Goal: Task Accomplishment & Management: Manage account settings

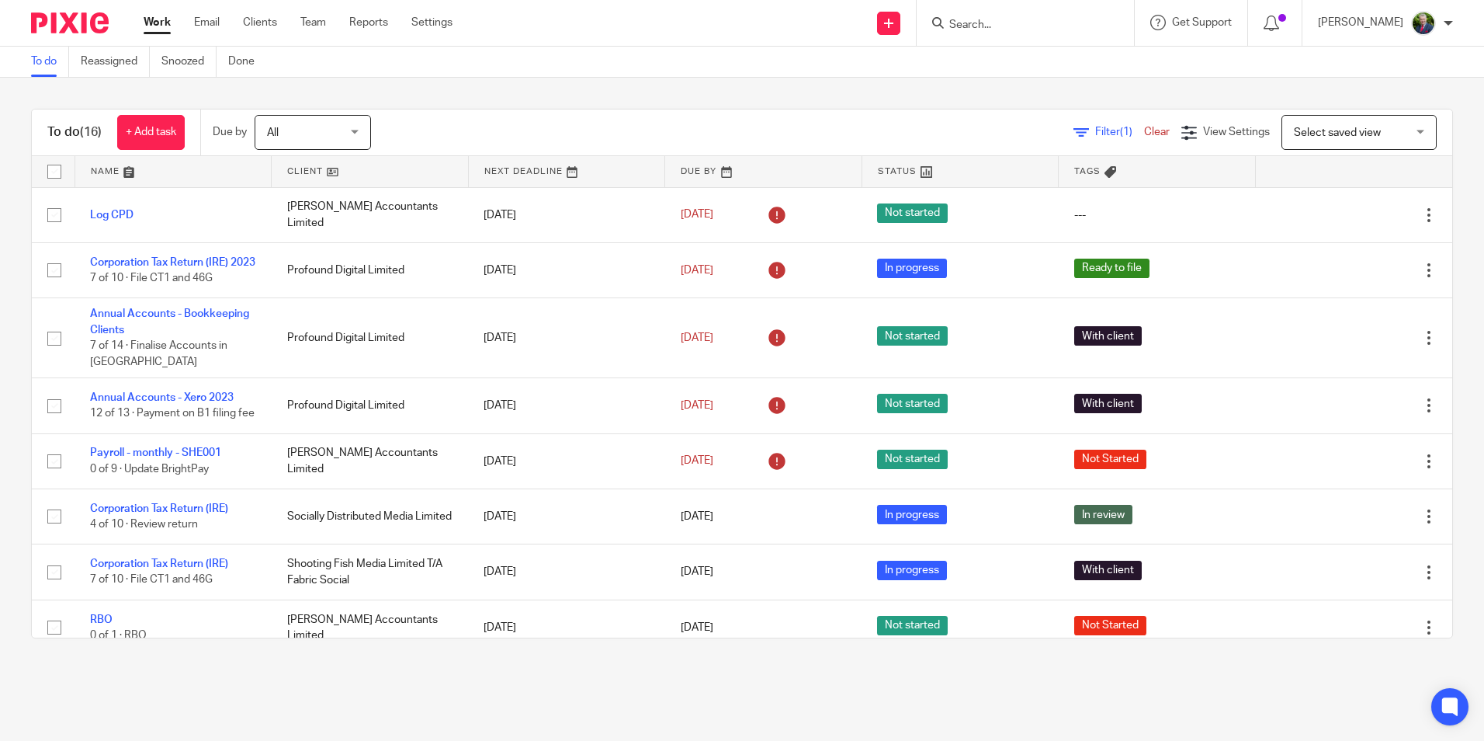
click at [1095, 127] on span "Filter (1)" at bounding box center [1119, 132] width 49 height 11
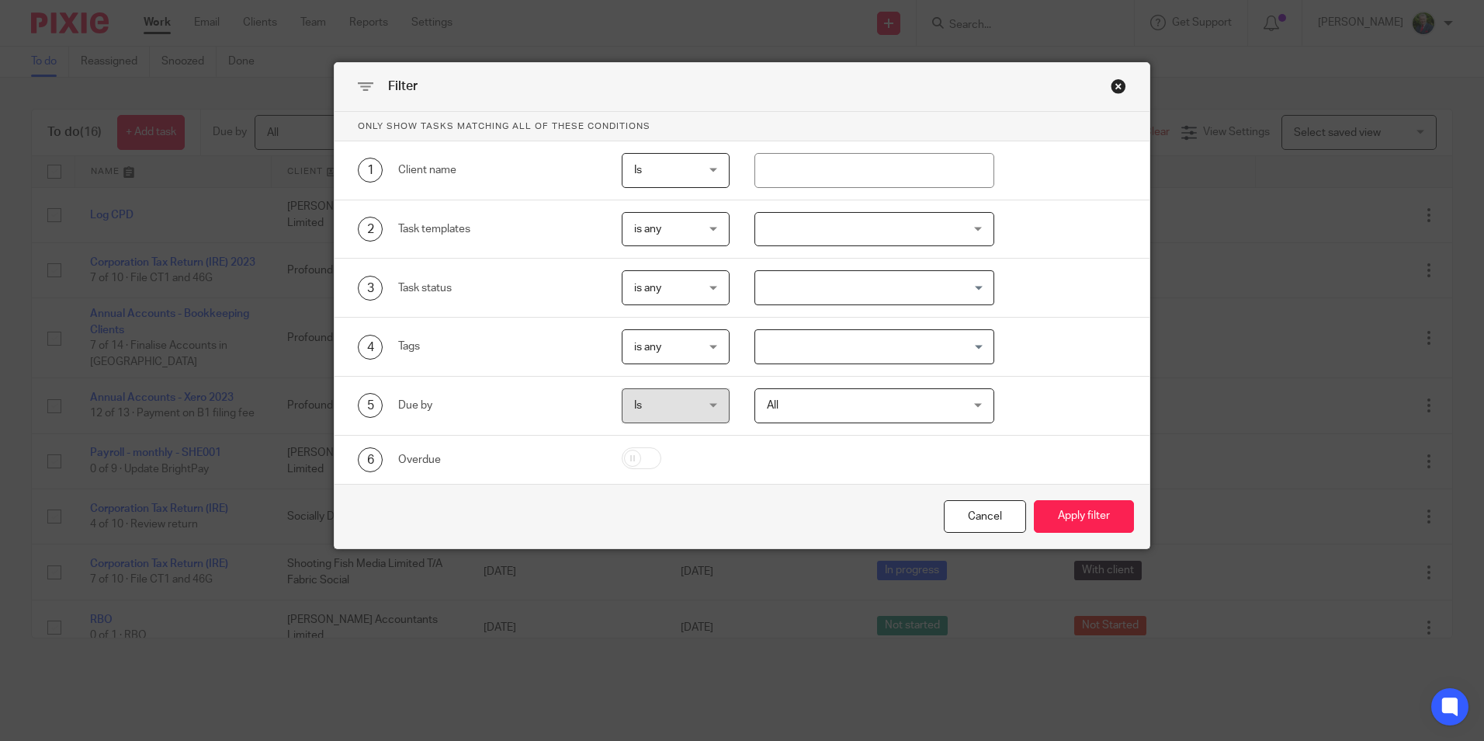
click at [856, 238] on div at bounding box center [875, 229] width 240 height 35
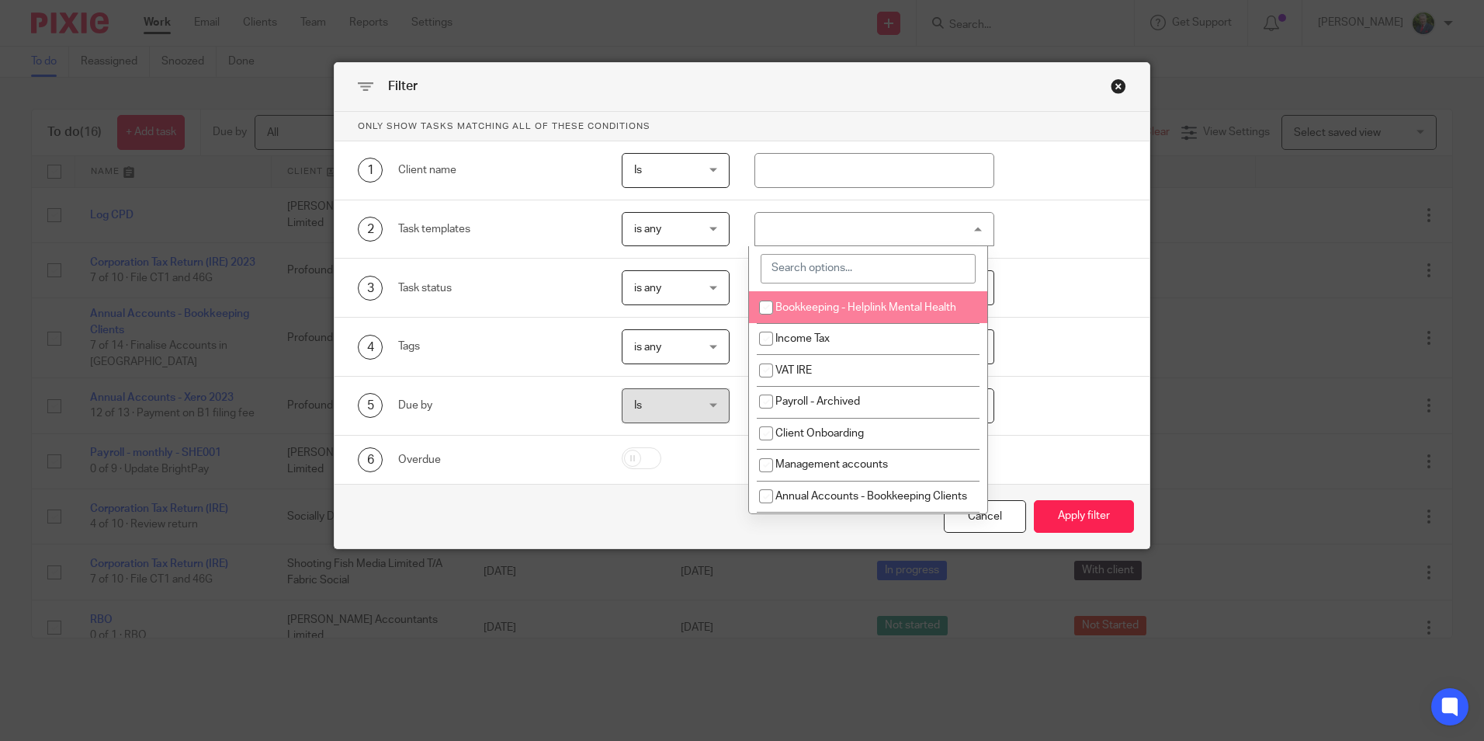
click at [879, 273] on input "search" at bounding box center [868, 269] width 215 height 30
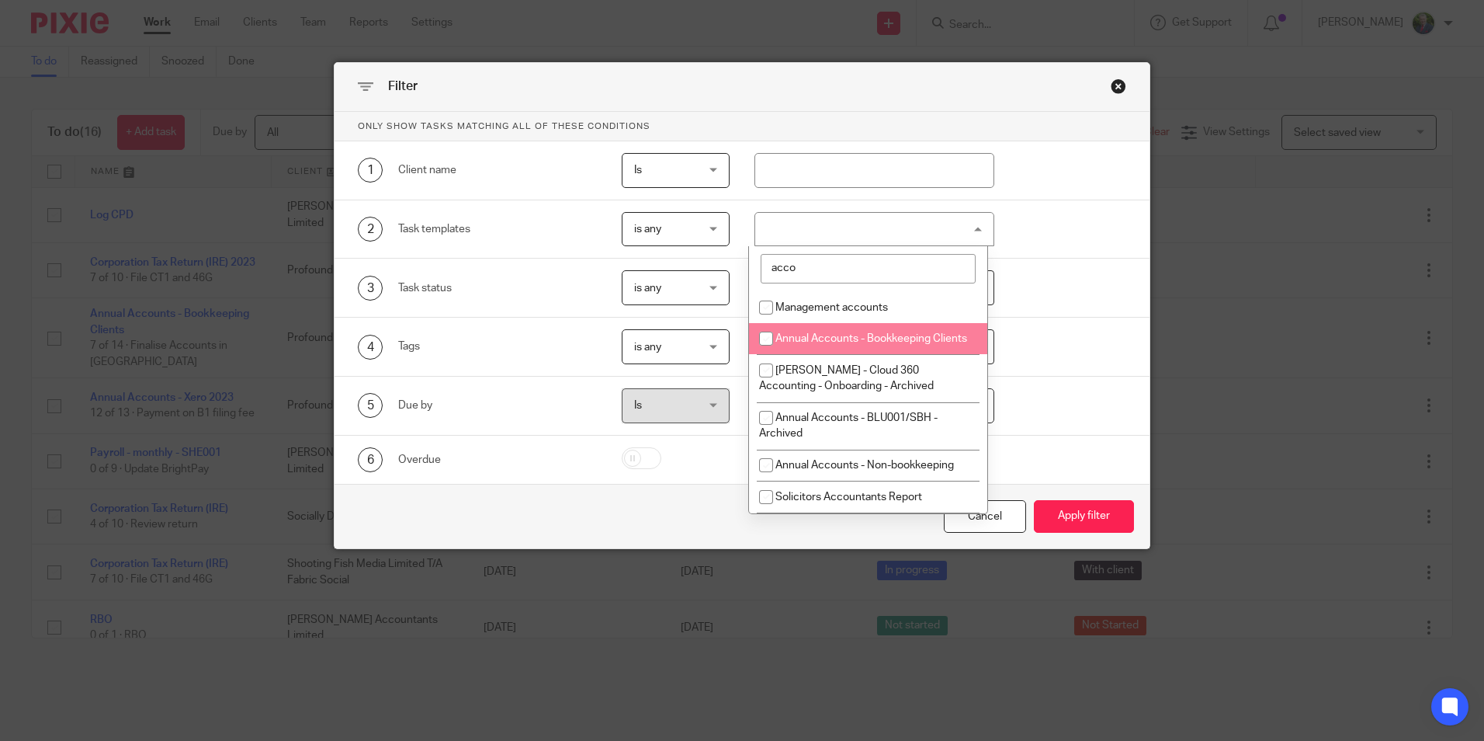
type input "acco"
click at [842, 334] on span "Annual Accounts - Bookkeeping Clients" at bounding box center [872, 338] width 192 height 11
checkbox input "true"
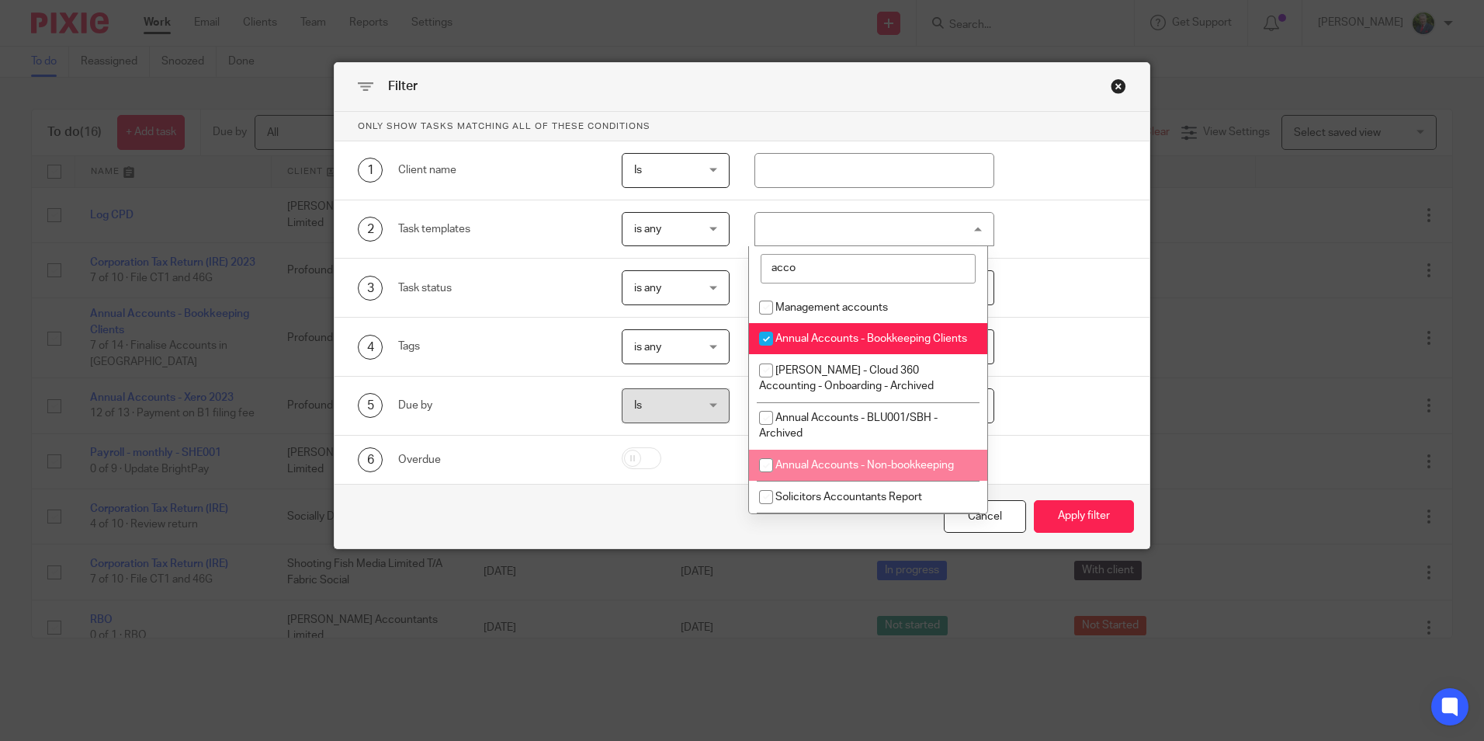
click at [761, 476] on input "checkbox" at bounding box center [767, 465] width 30 height 30
checkbox input "true"
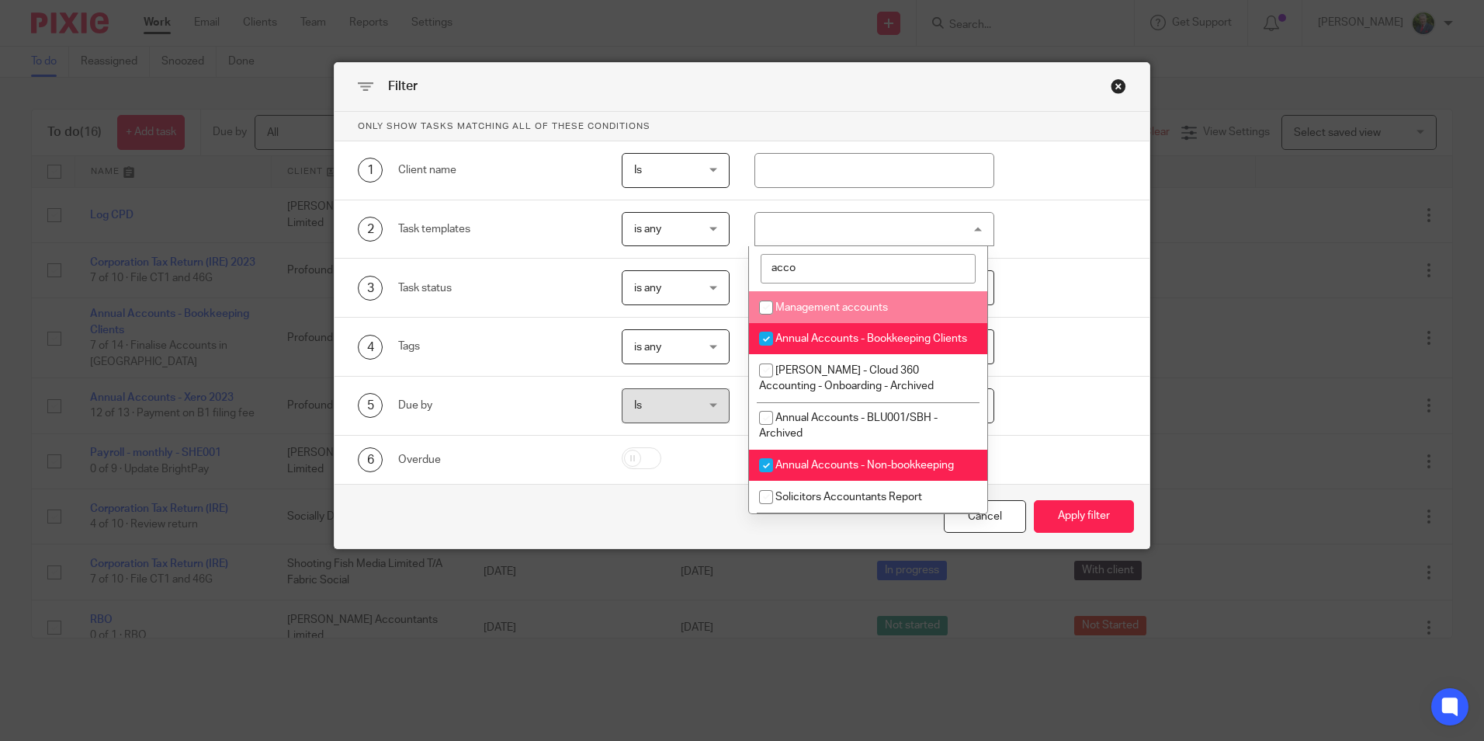
drag, startPoint x: 830, startPoint y: 266, endPoint x: 731, endPoint y: 255, distance: 99.9
click at [731, 255] on div "2 Task templates is any is any is any is none is_any Annual Accounts - Bookkeep…" at bounding box center [742, 229] width 815 height 59
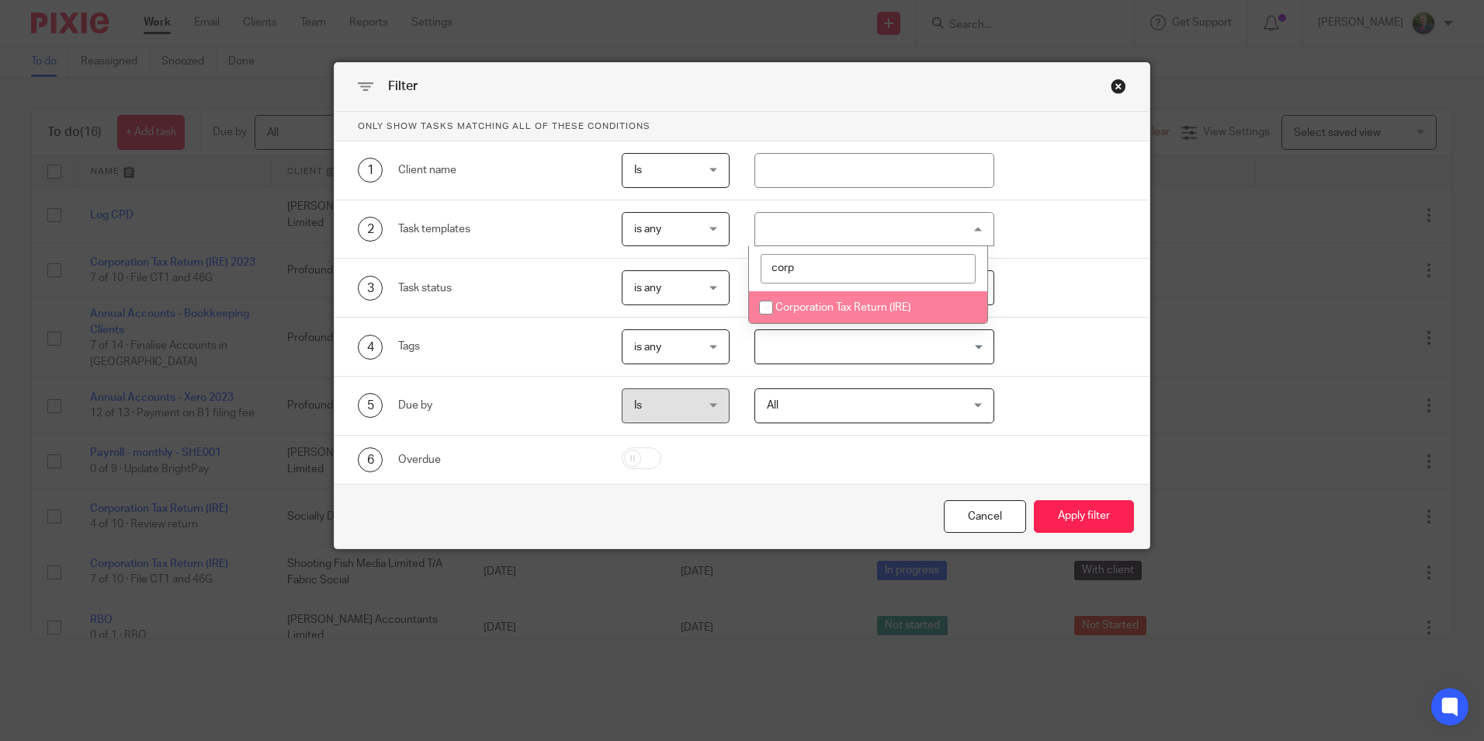
type input "corp"
click at [764, 304] on input "checkbox" at bounding box center [767, 308] width 30 height 30
checkbox input "true"
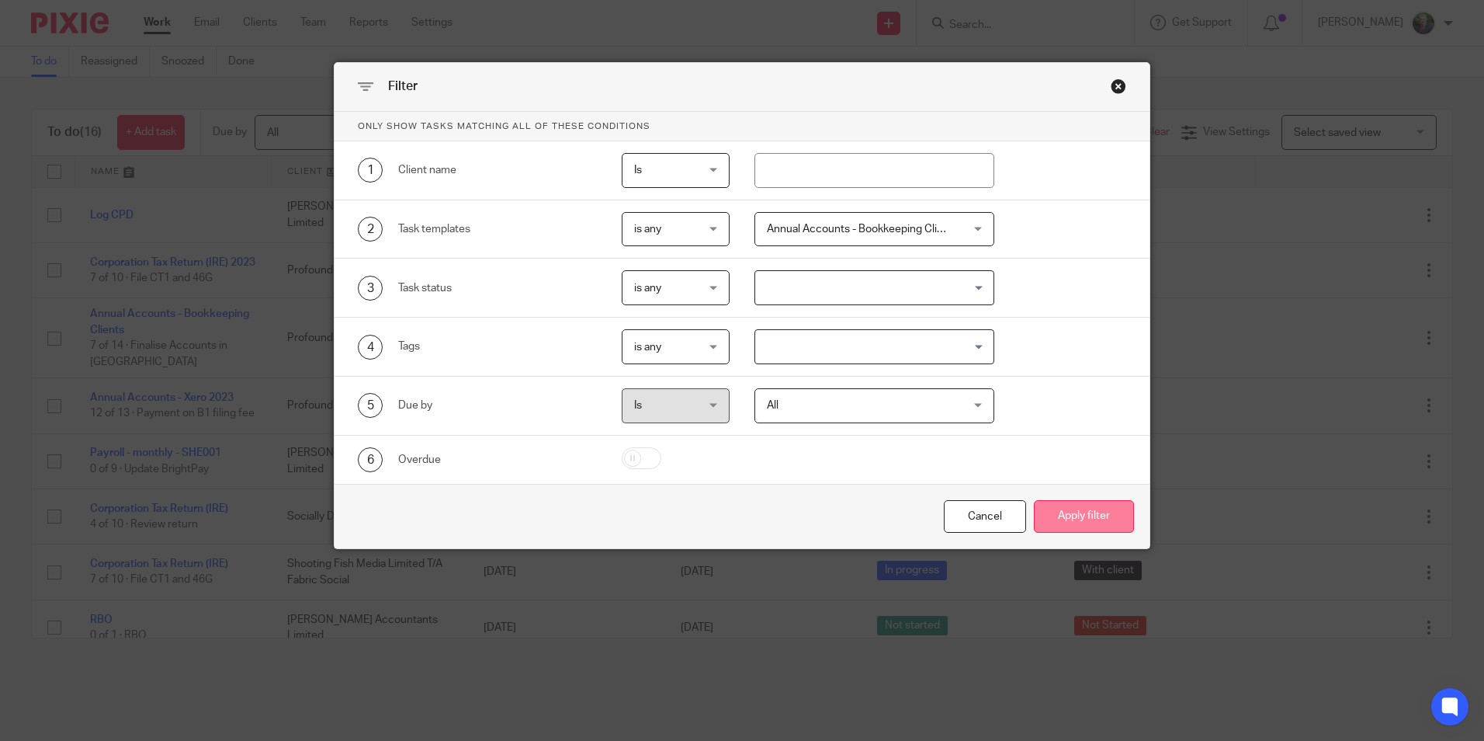
click at [1082, 511] on button "Apply filter" at bounding box center [1084, 516] width 100 height 33
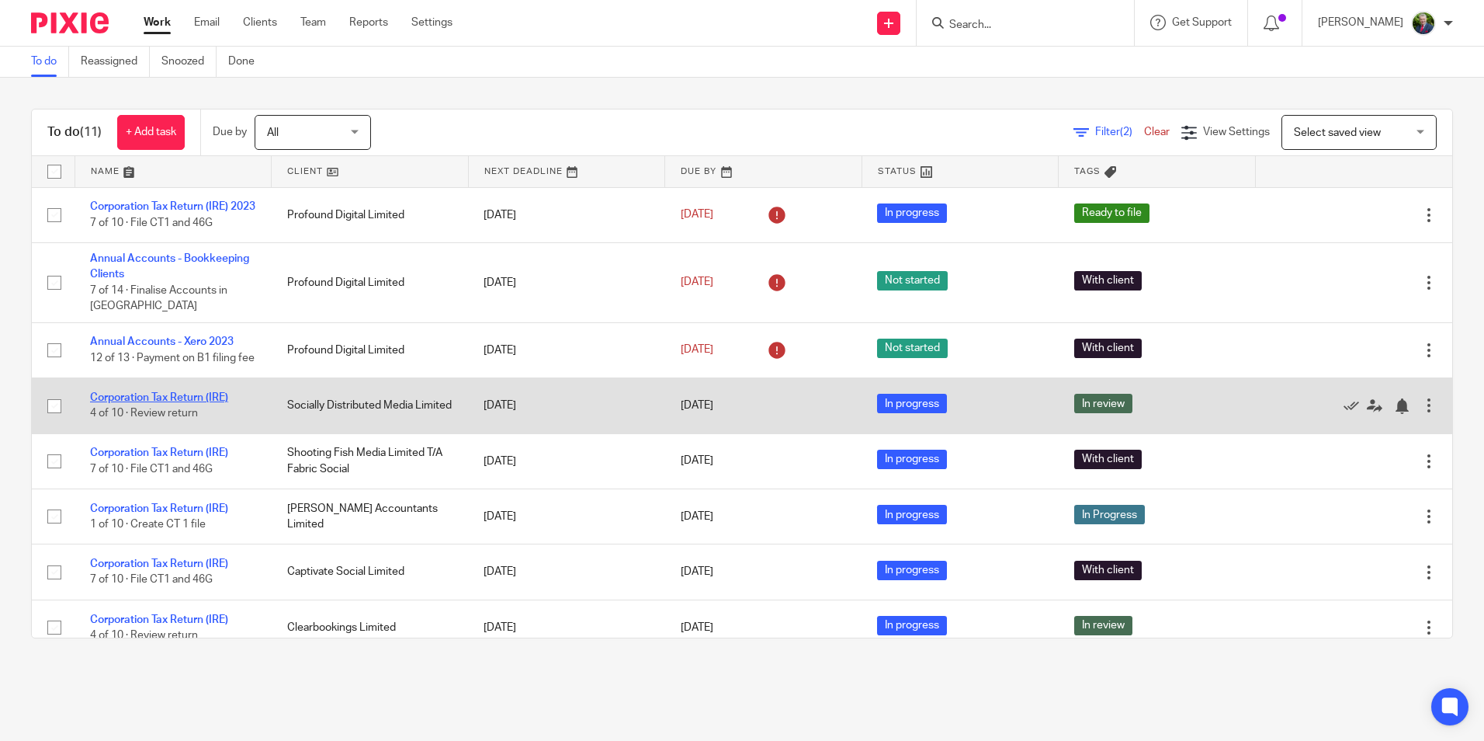
click at [210, 403] on link "Corporation Tax Return (IRE)" at bounding box center [159, 397] width 138 height 11
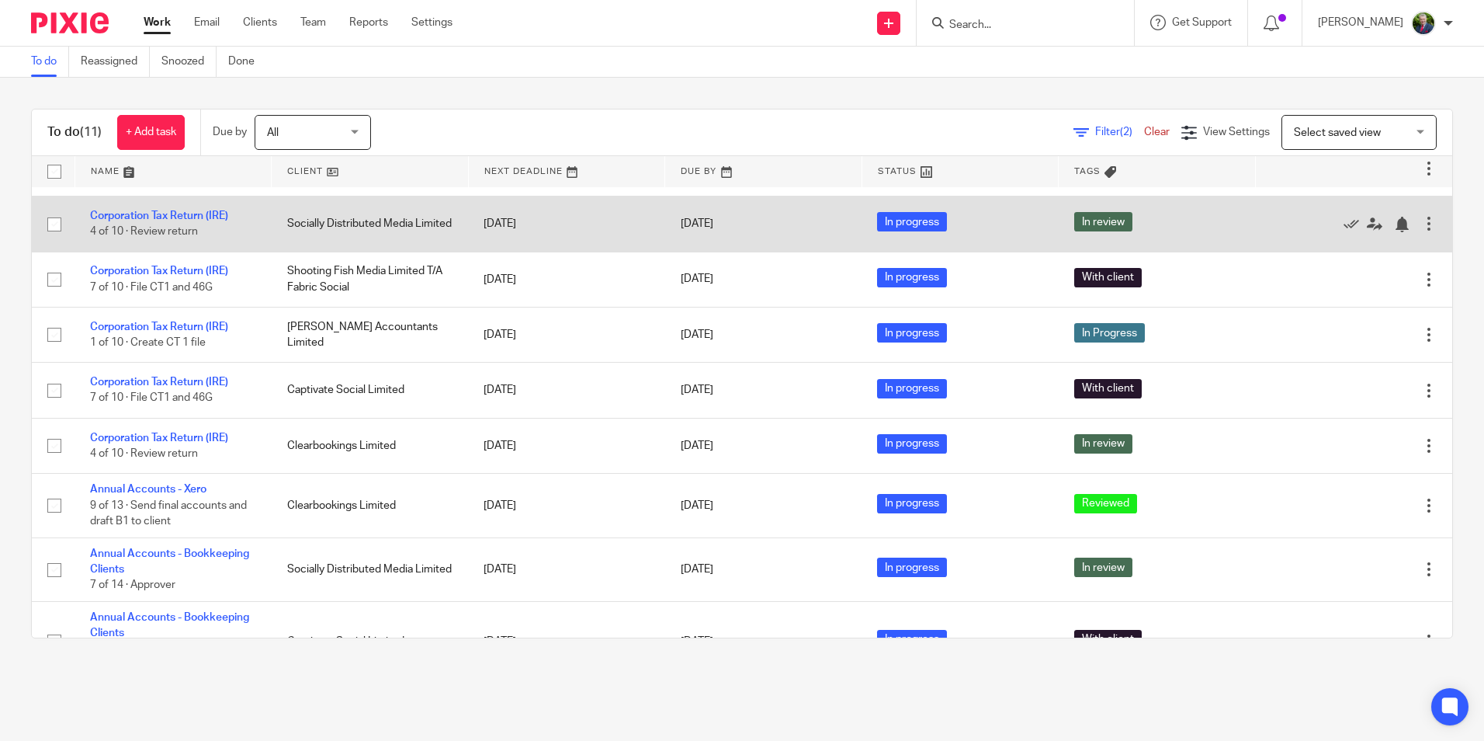
scroll to position [242, 0]
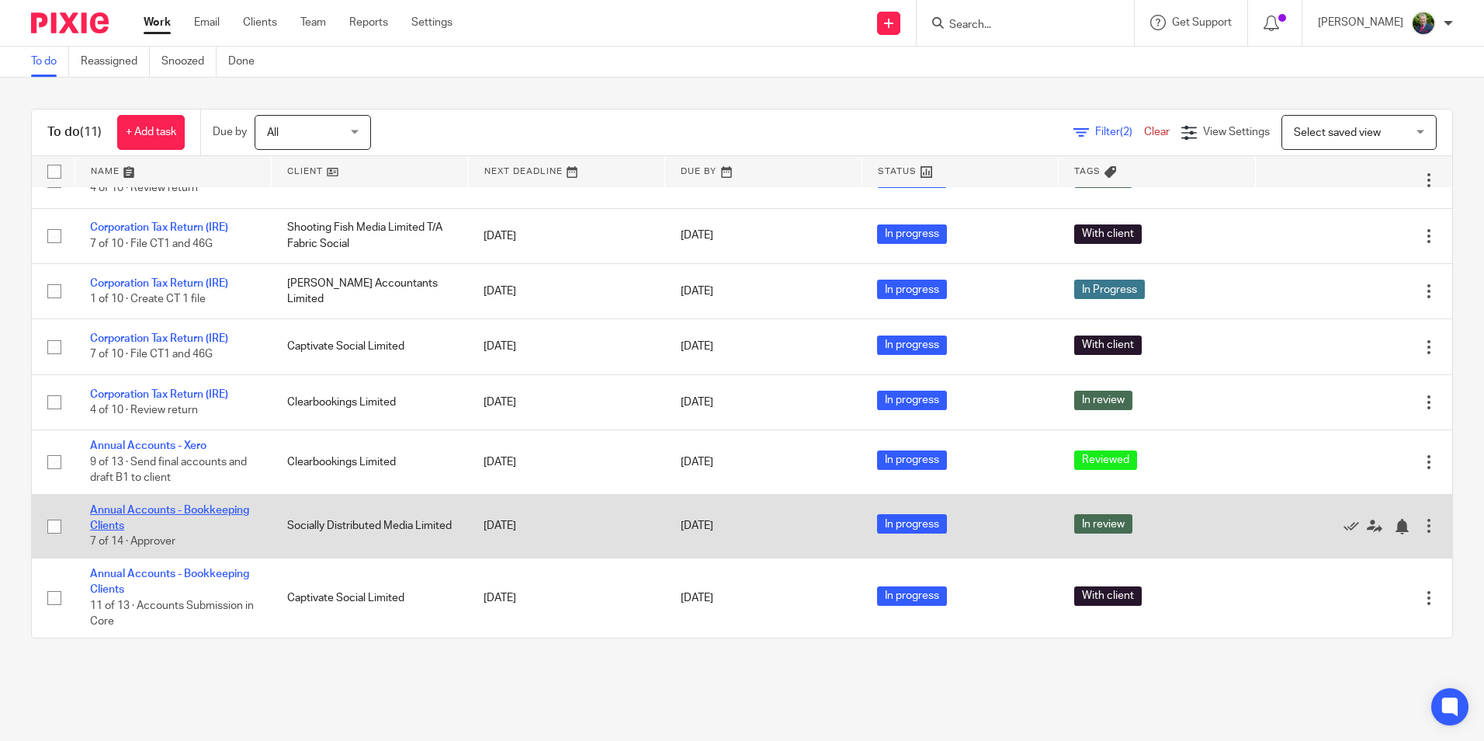
click at [217, 513] on link "Annual Accounts - Bookkeeping Clients" at bounding box center [169, 518] width 159 height 26
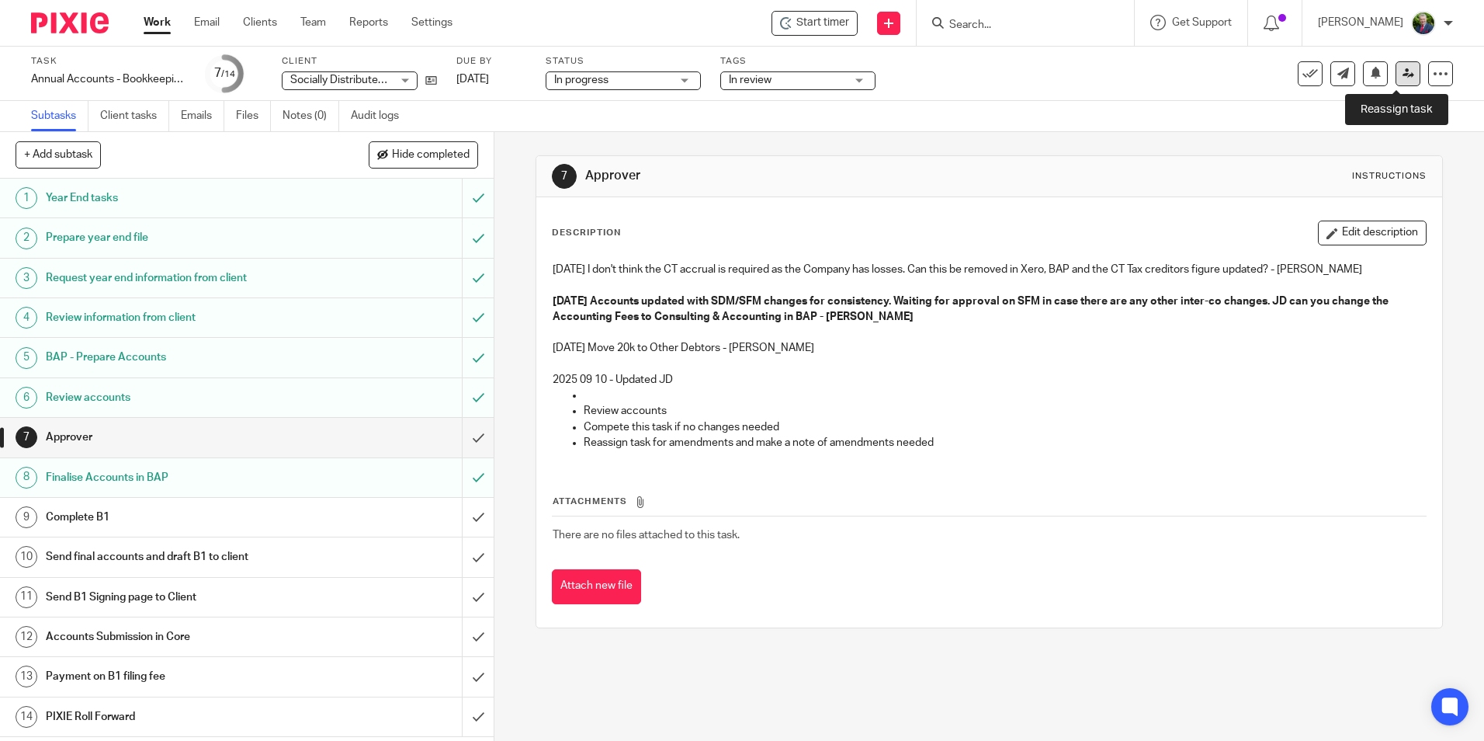
click at [1403, 74] on icon at bounding box center [1409, 74] width 12 height 12
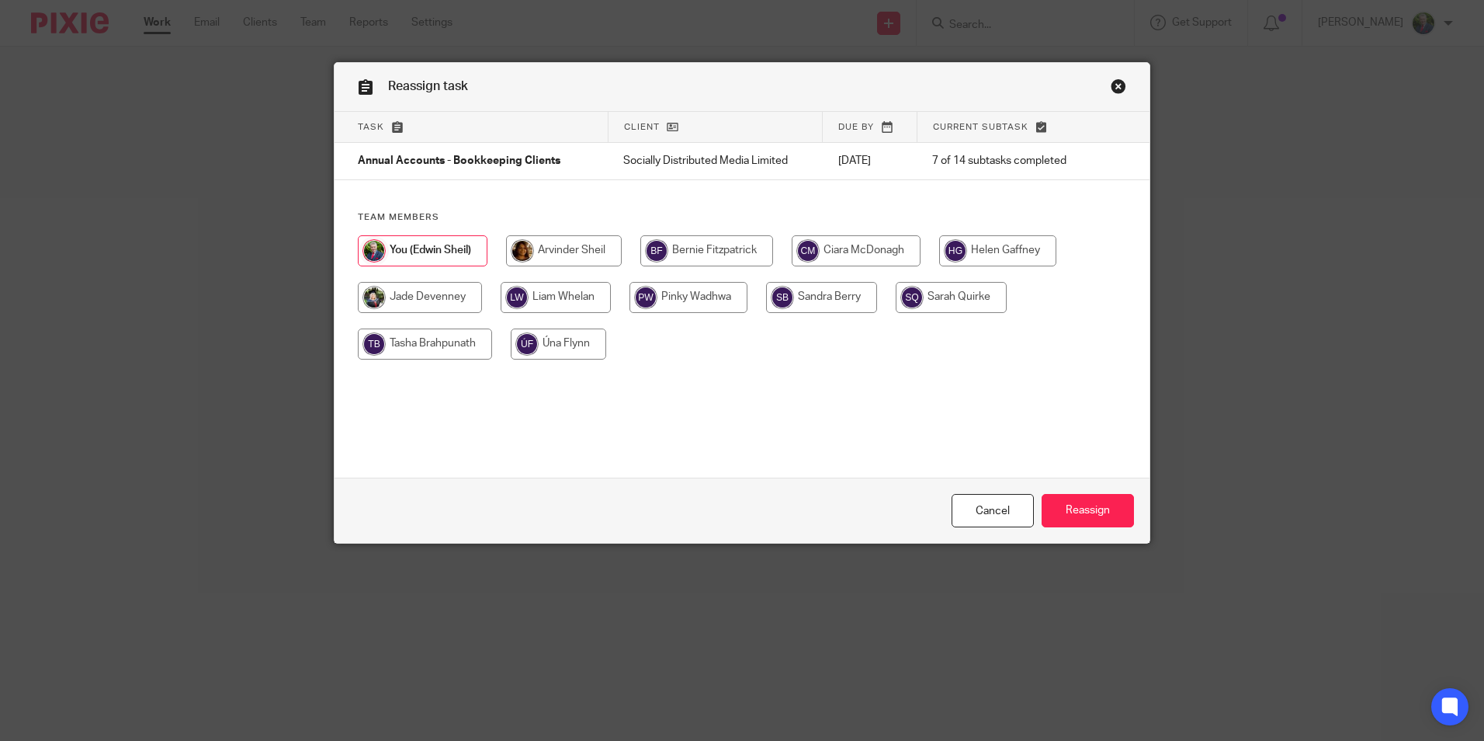
click at [565, 251] on input "radio" at bounding box center [564, 250] width 116 height 31
radio input "true"
click at [1103, 507] on input "Reassign" at bounding box center [1088, 510] width 92 height 33
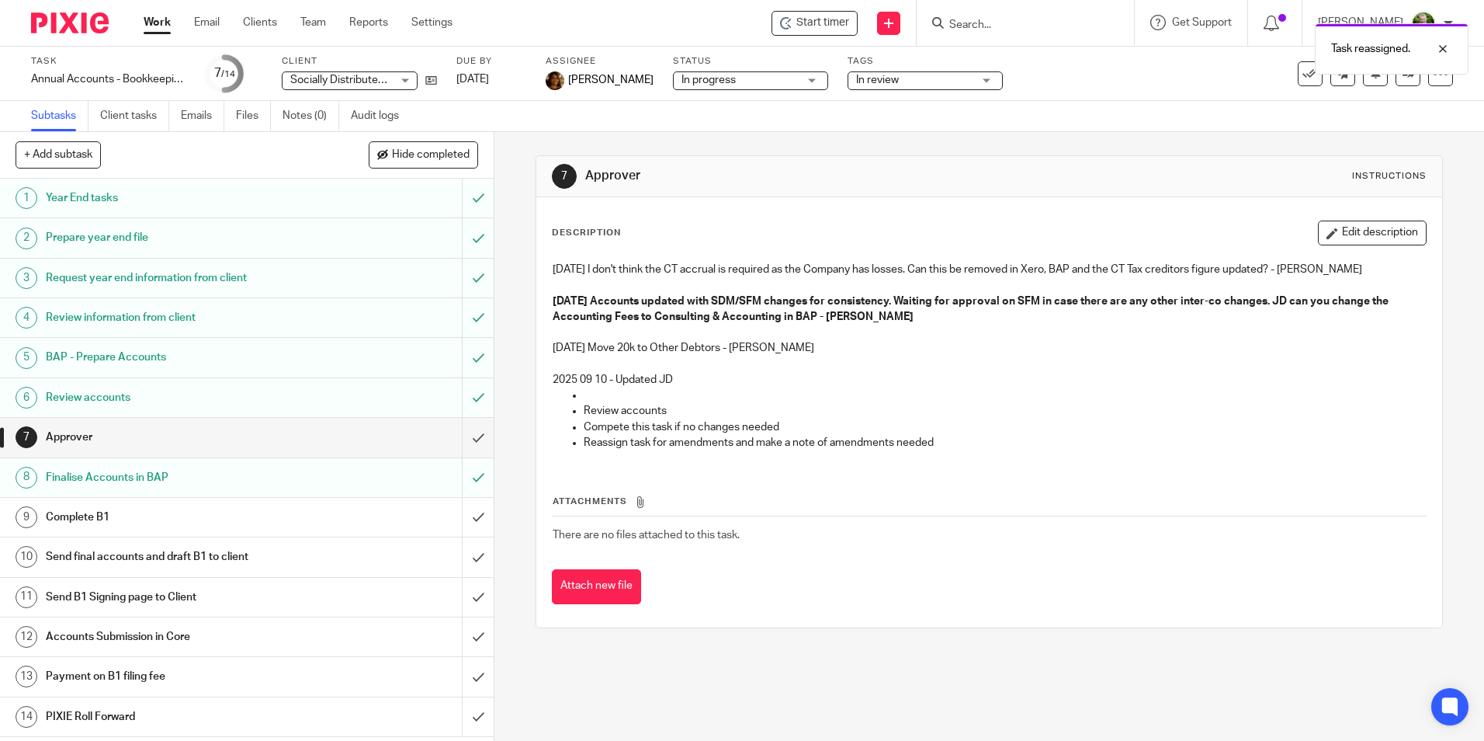
click at [148, 23] on link "Work" at bounding box center [157, 23] width 27 height 16
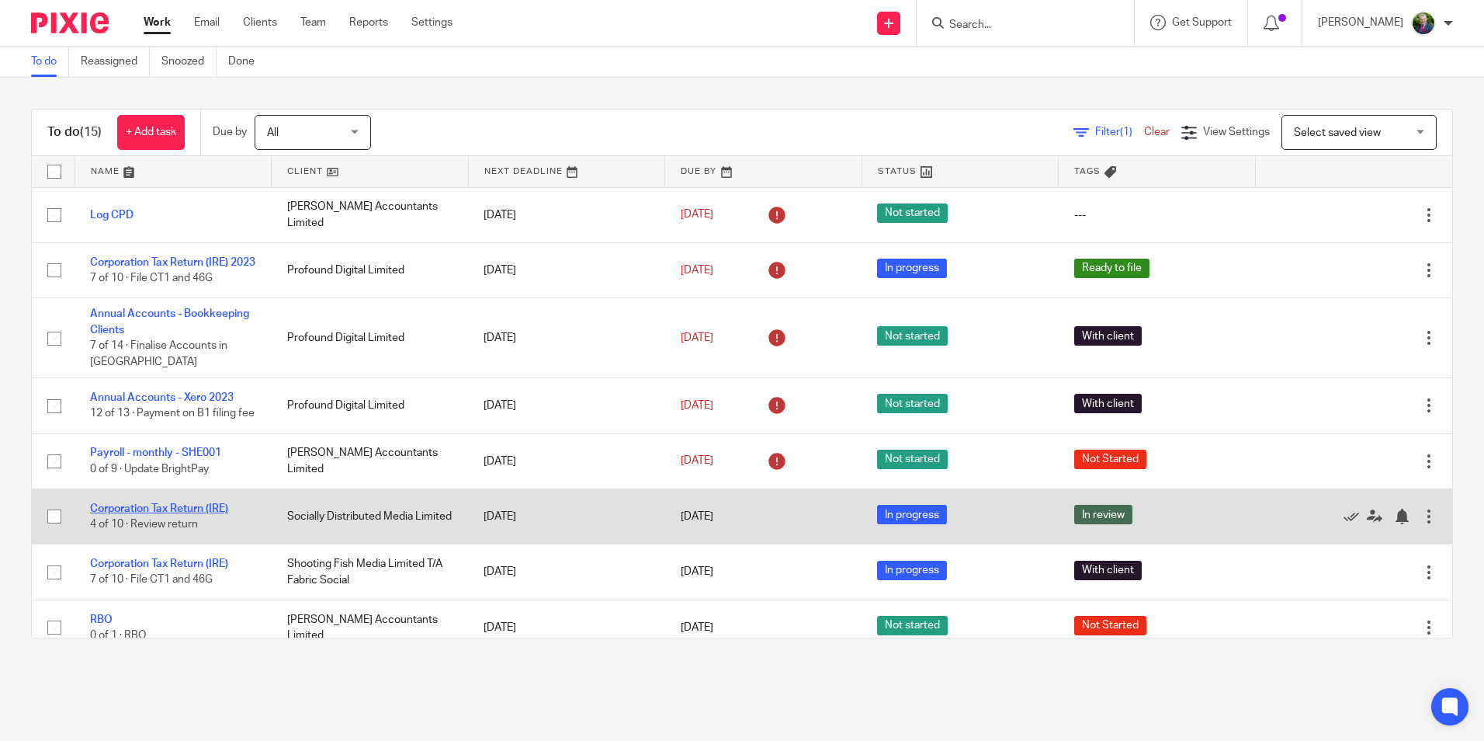
click at [194, 514] on link "Corporation Tax Return (IRE)" at bounding box center [159, 508] width 138 height 11
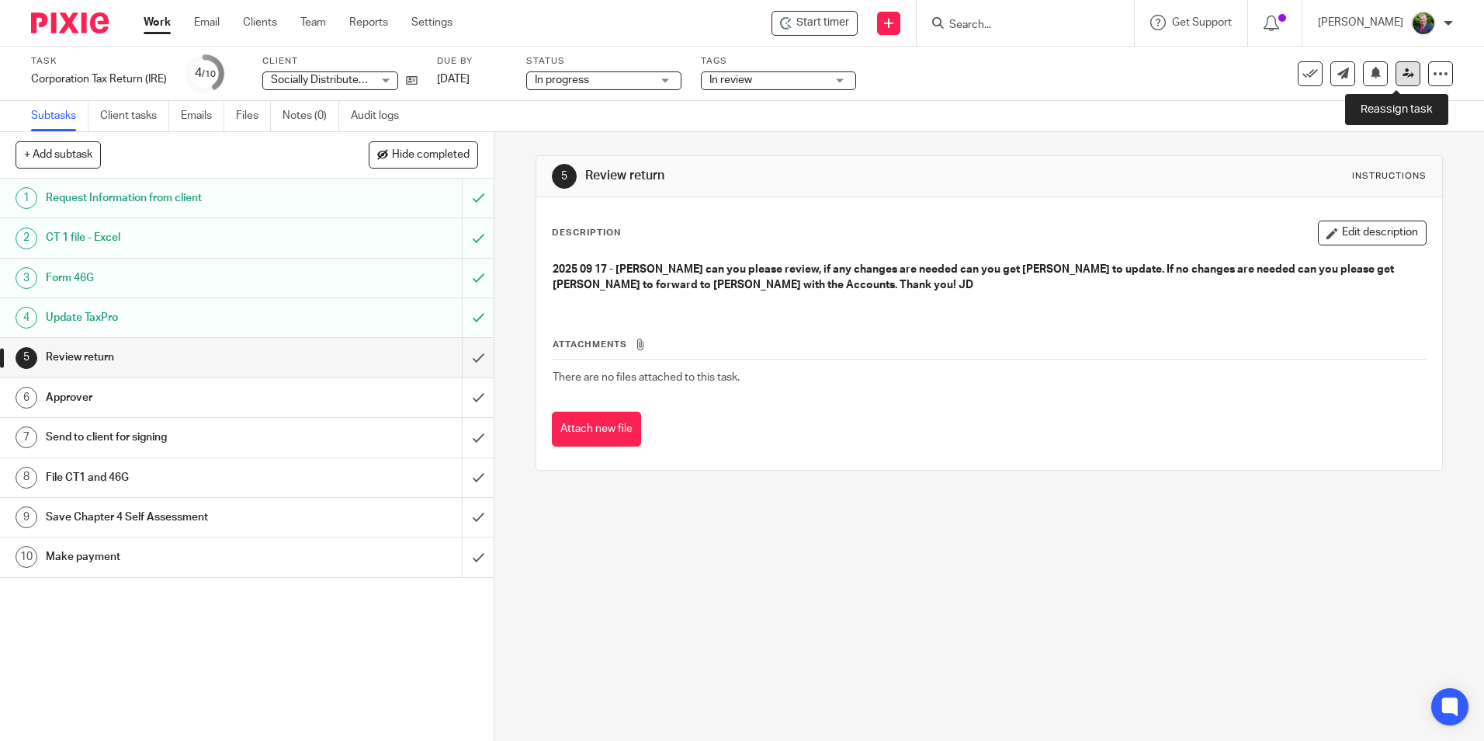
click at [1403, 73] on icon at bounding box center [1409, 74] width 12 height 12
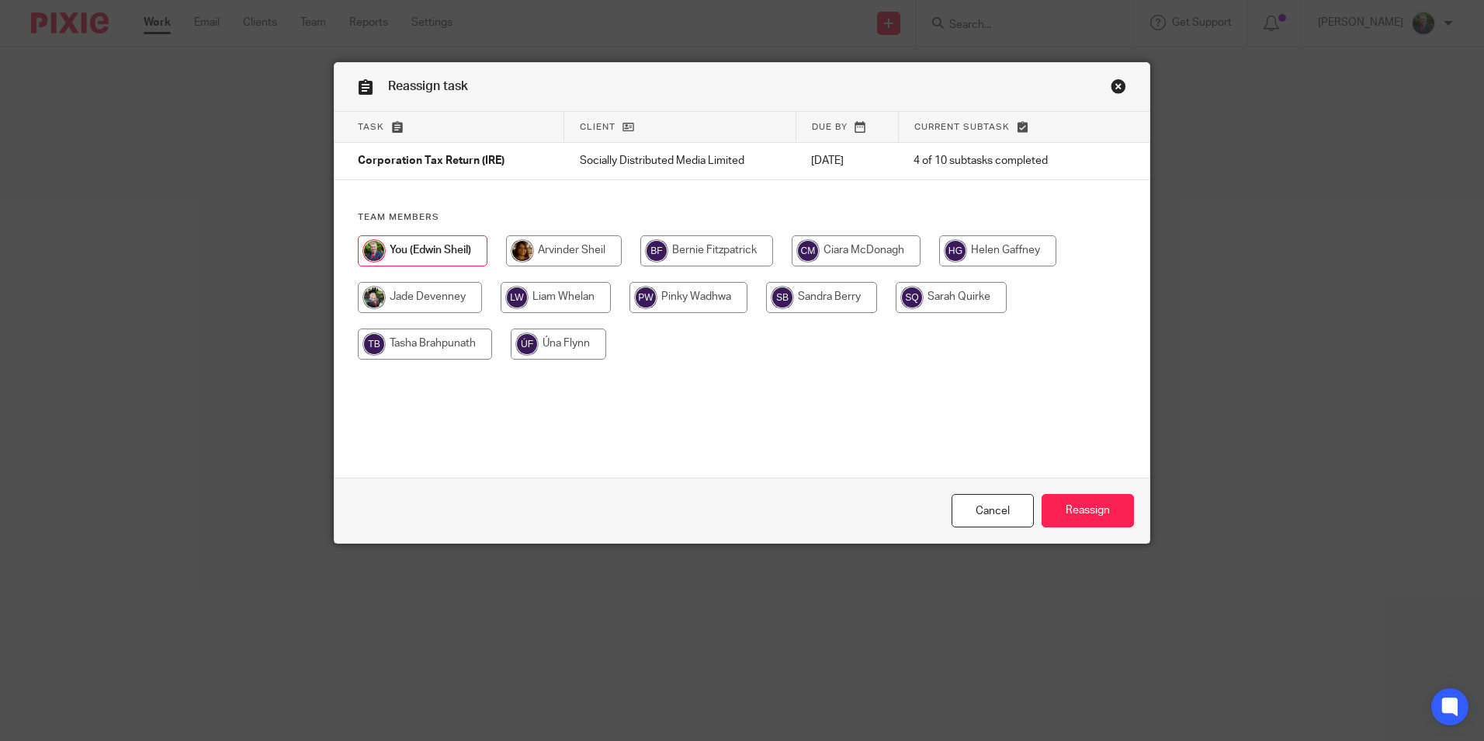
click at [550, 248] on input "radio" at bounding box center [564, 250] width 116 height 31
radio input "true"
click at [1081, 508] on input "Reassign" at bounding box center [1088, 510] width 92 height 33
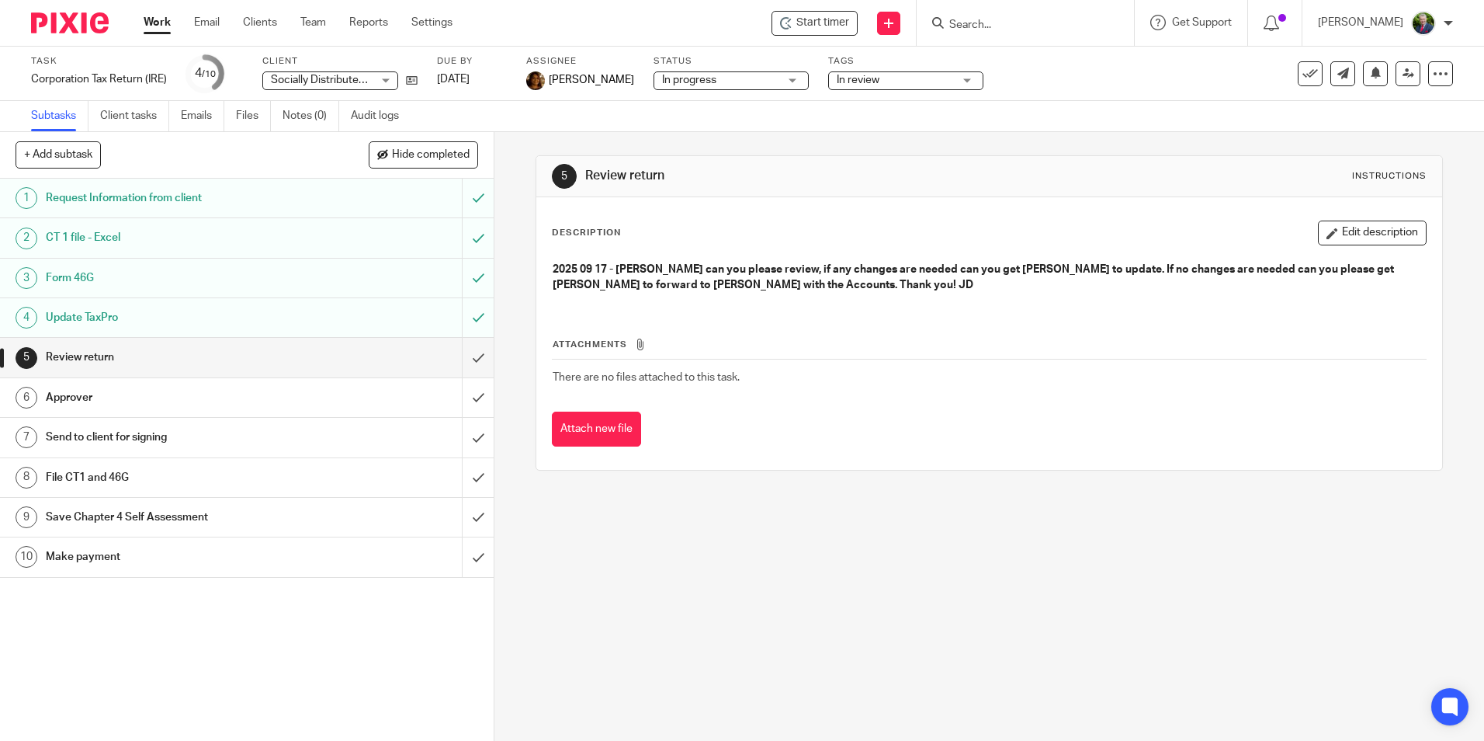
click at [165, 19] on link "Work" at bounding box center [157, 23] width 27 height 16
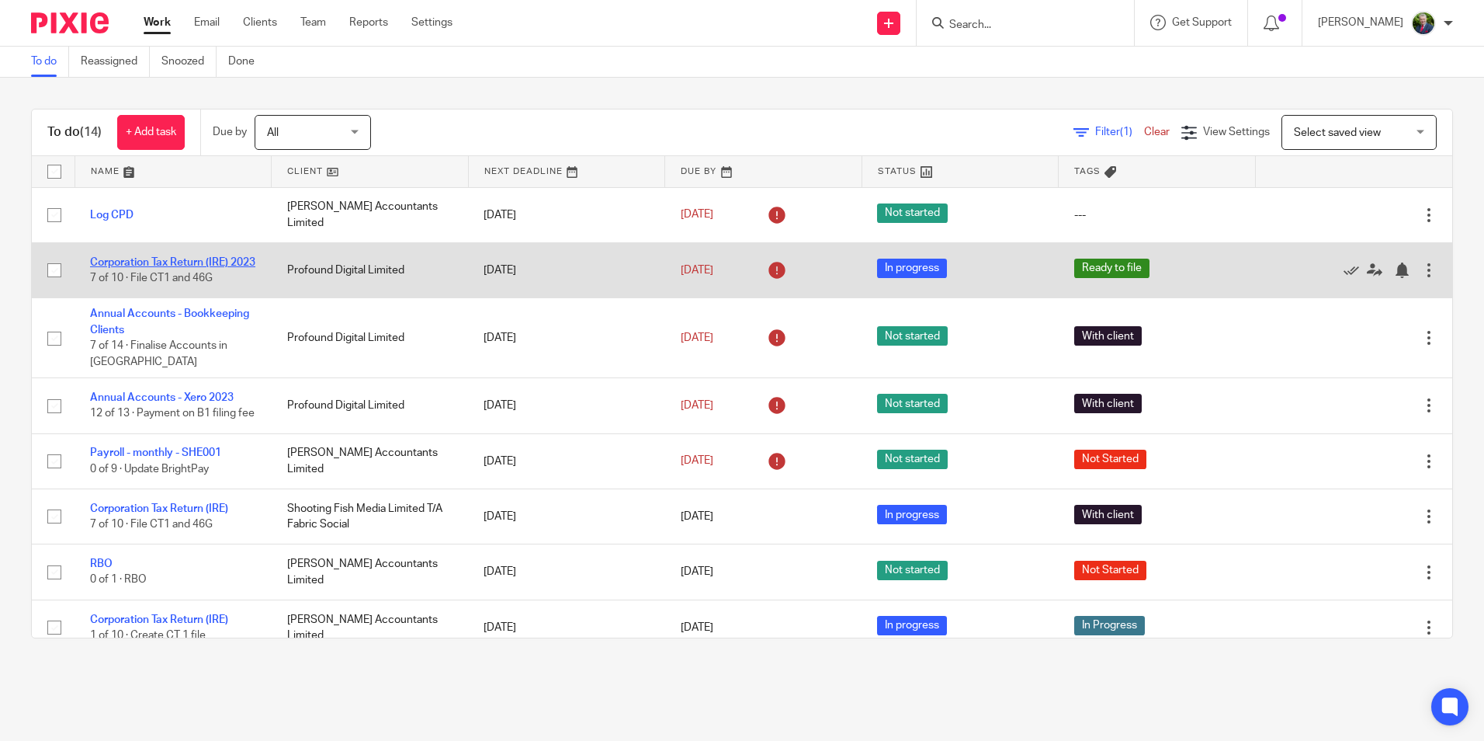
click at [189, 257] on link "Corporation Tax Return (IRE) 2023" at bounding box center [172, 262] width 165 height 11
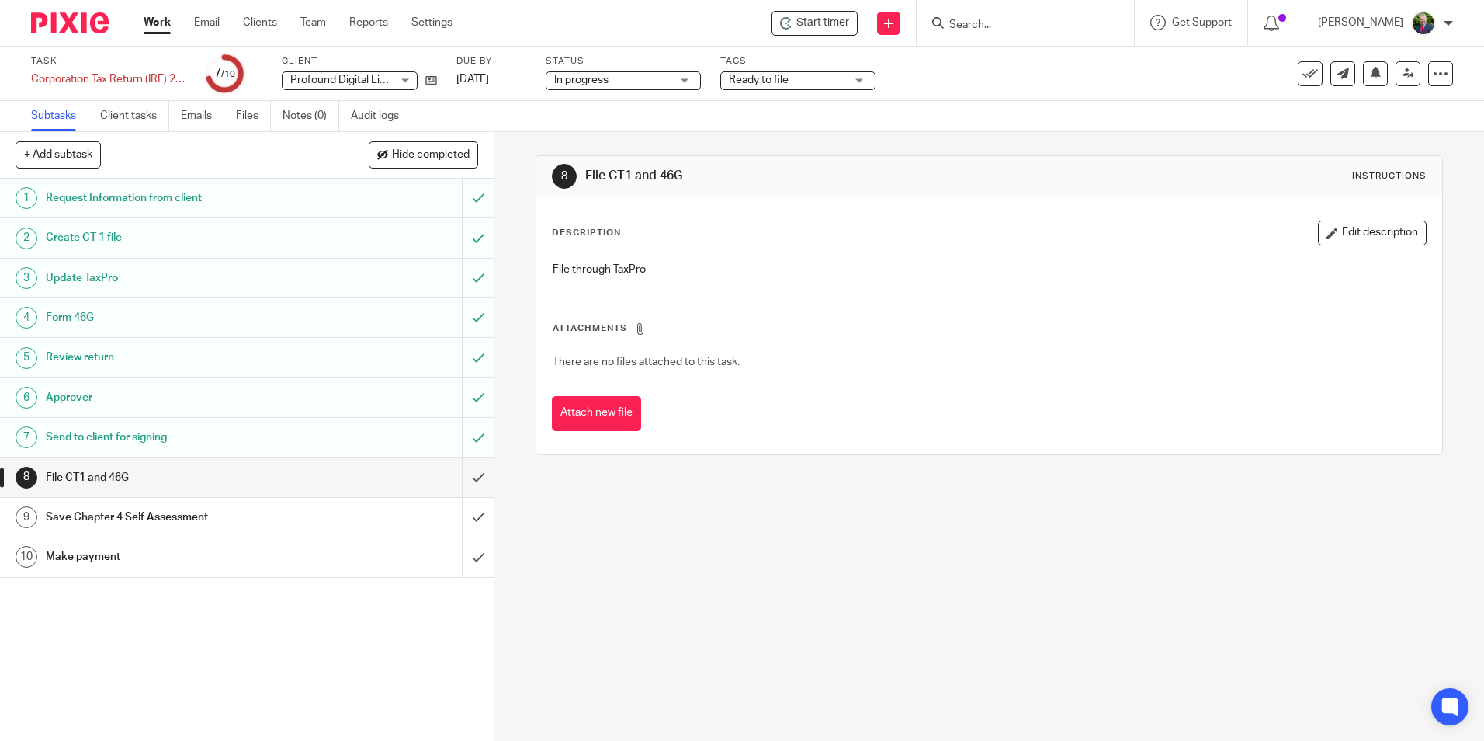
click at [156, 25] on link "Work" at bounding box center [157, 23] width 27 height 16
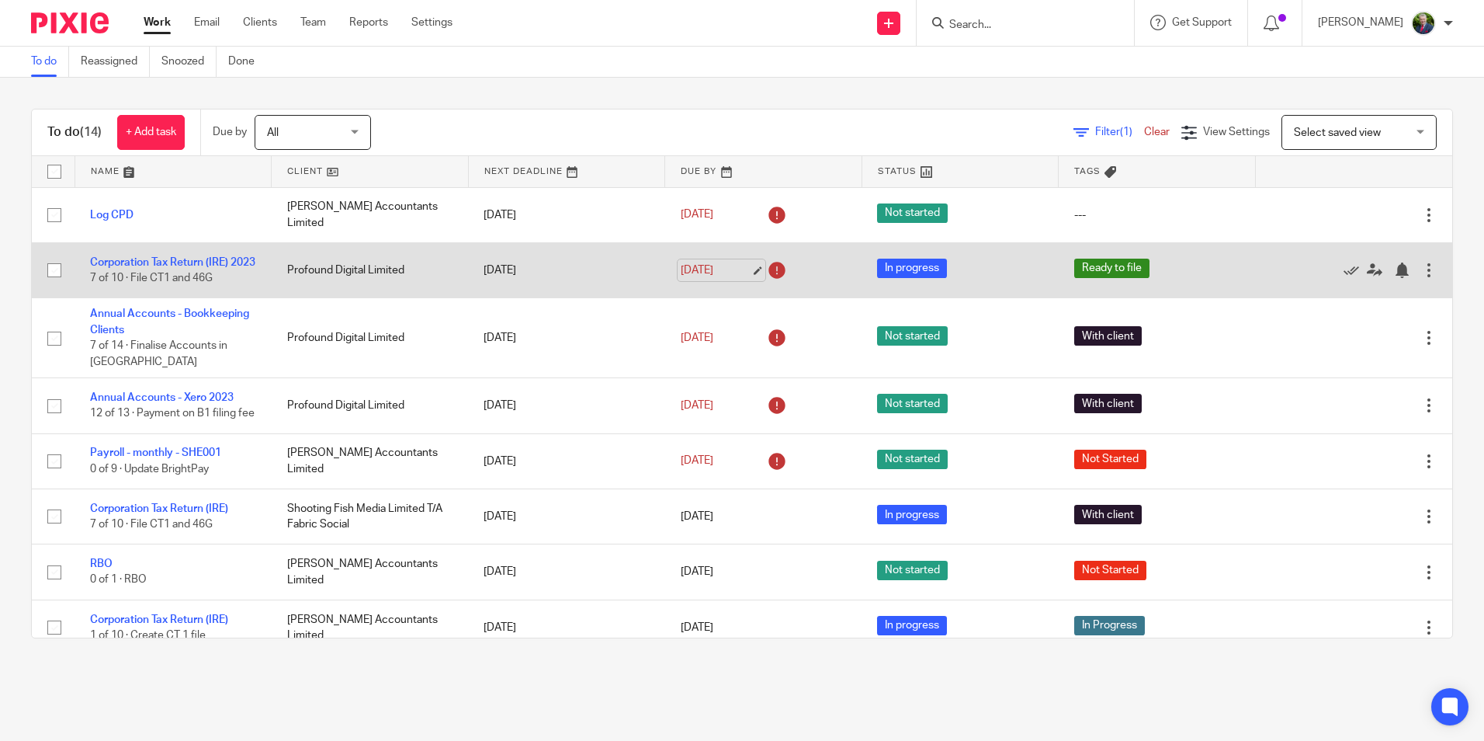
click at [735, 273] on link "[DATE]" at bounding box center [716, 270] width 70 height 16
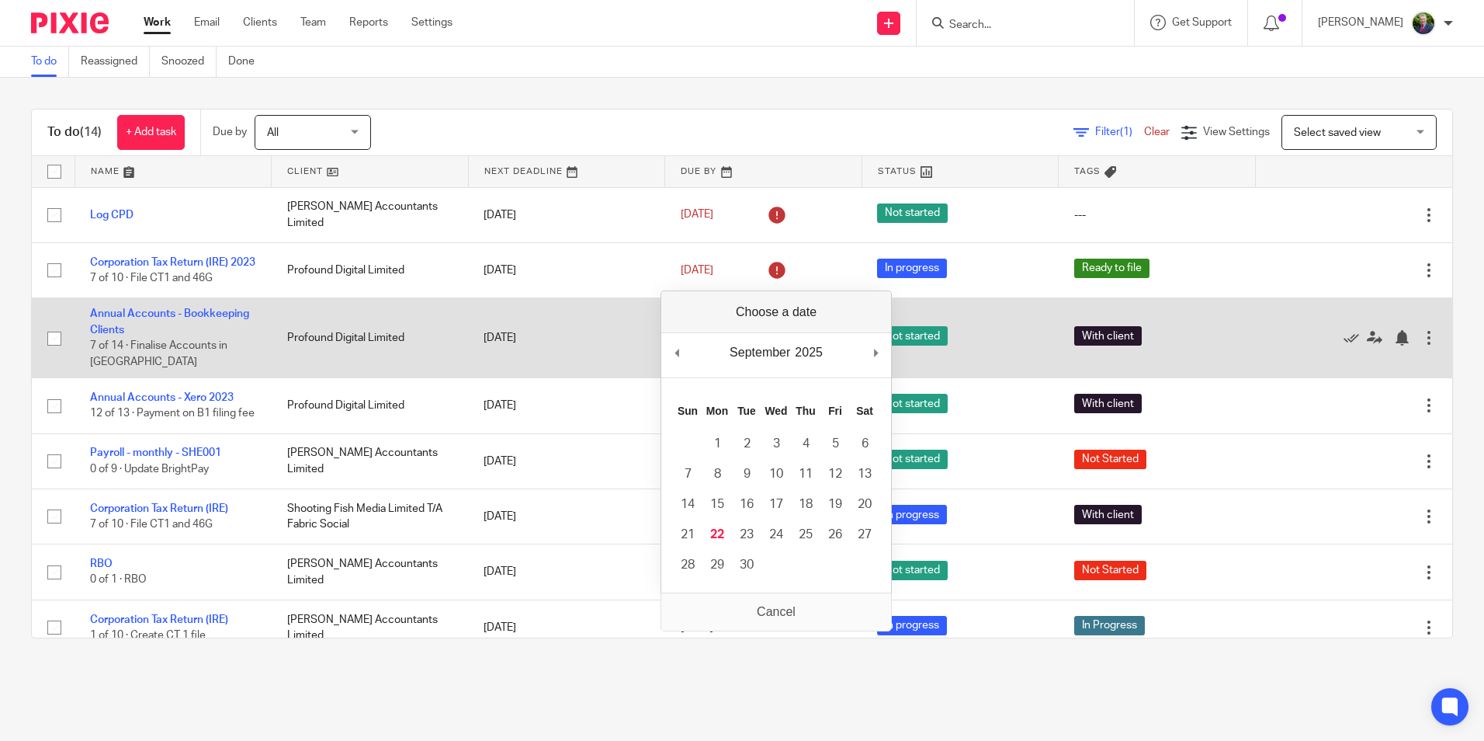
click at [585, 356] on td "[DATE]" at bounding box center [566, 338] width 197 height 80
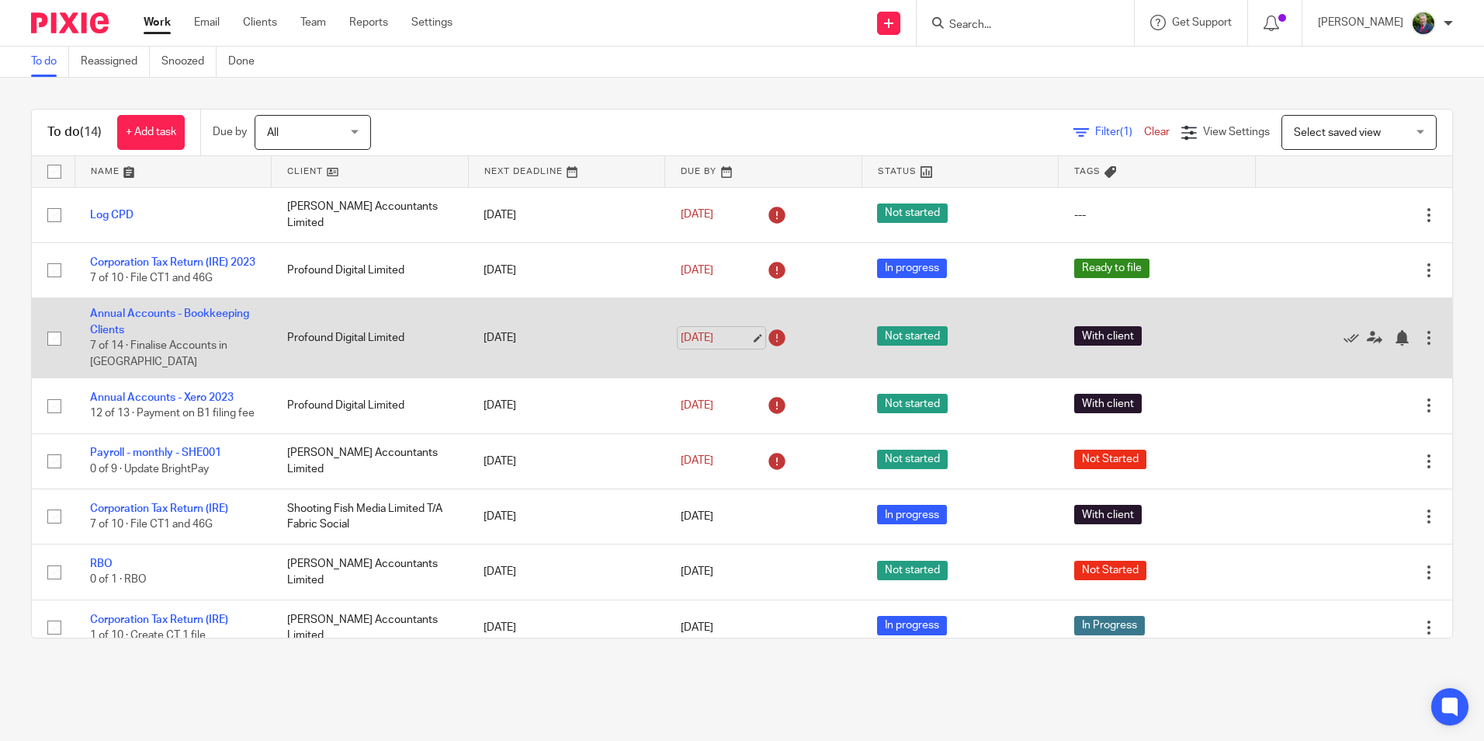
click at [734, 346] on link "[DATE]" at bounding box center [716, 338] width 70 height 16
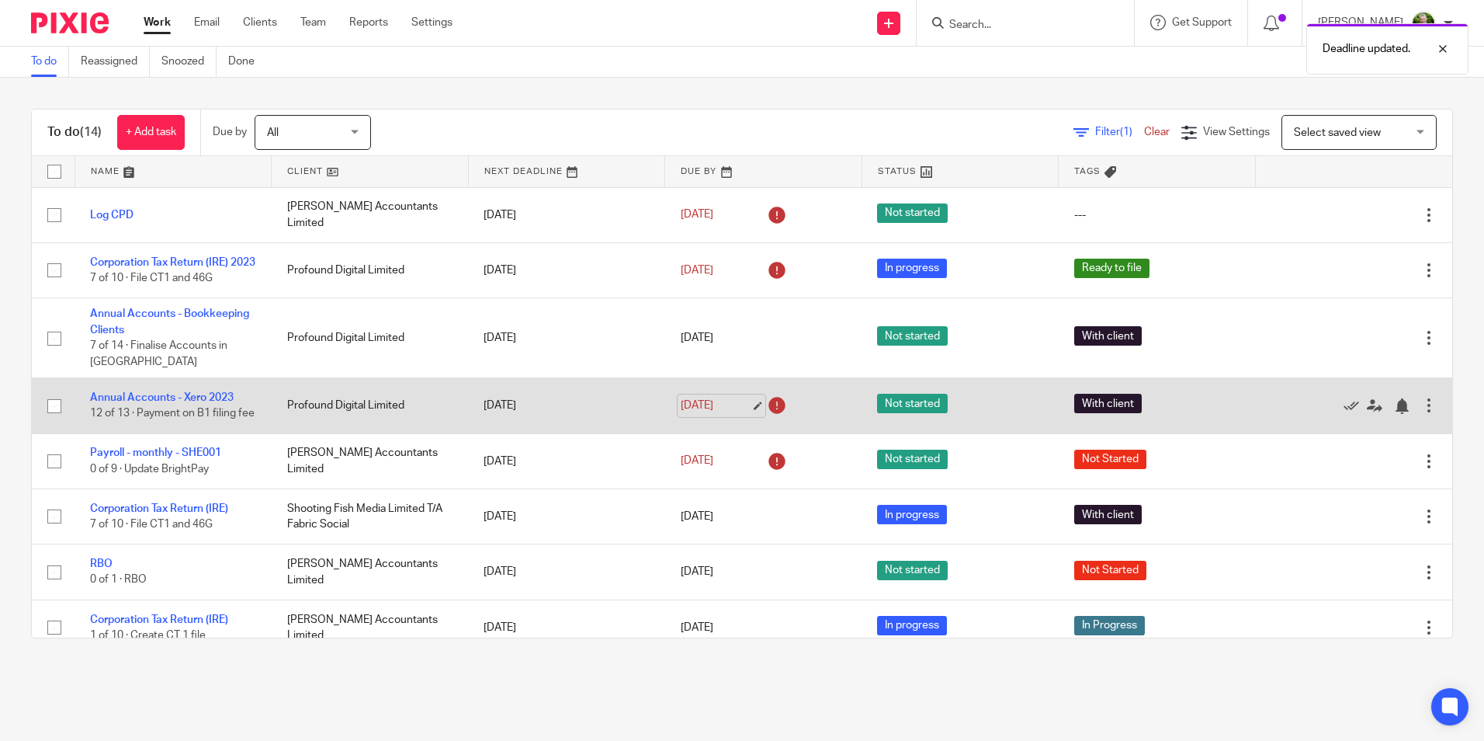
click at [734, 414] on link "[DATE]" at bounding box center [716, 406] width 70 height 16
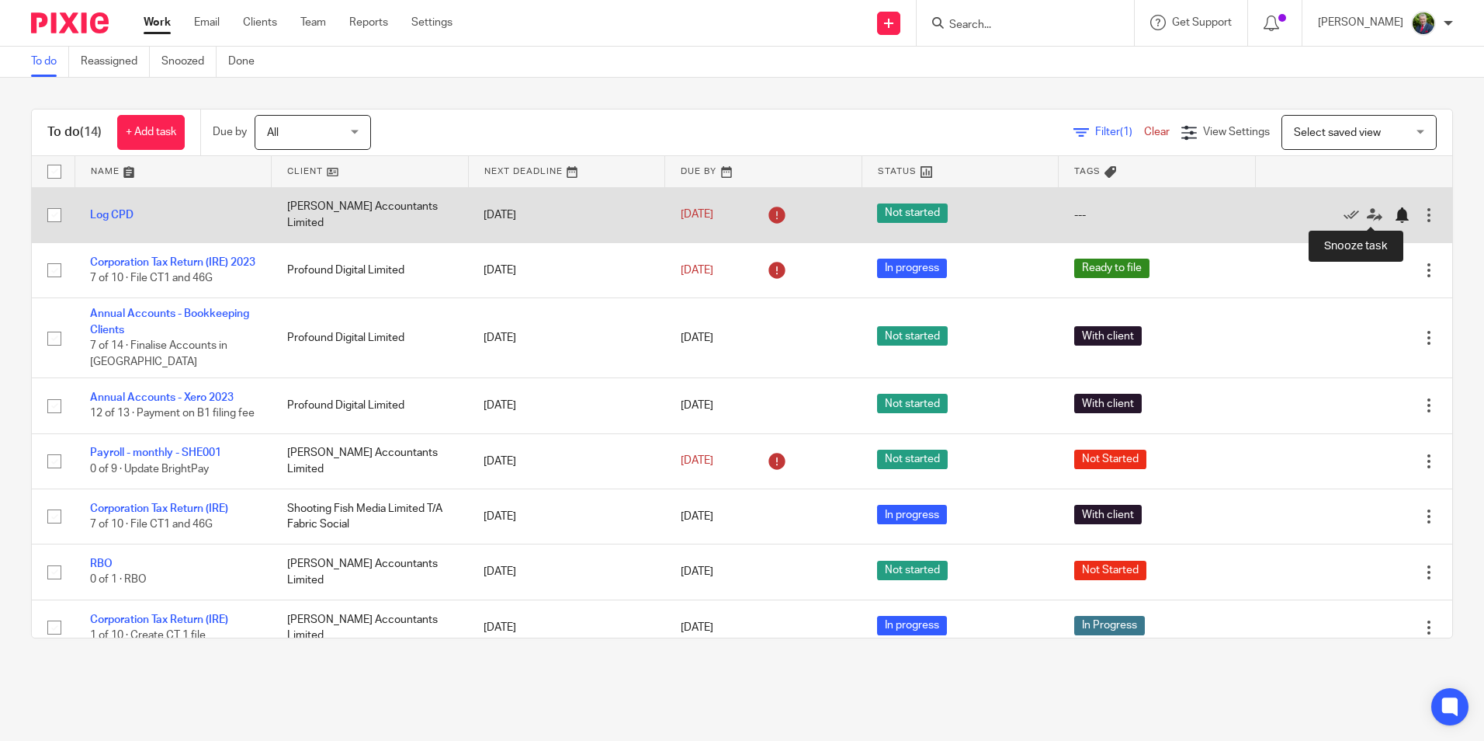
click at [1394, 214] on div at bounding box center [1402, 215] width 16 height 16
